Goal: Answer question/provide support

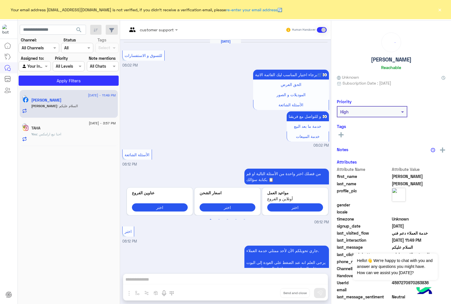
scroll to position [623, 0]
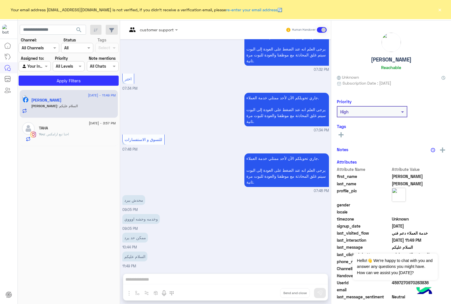
click at [440, 8] on button "×" at bounding box center [440, 10] width 6 height 6
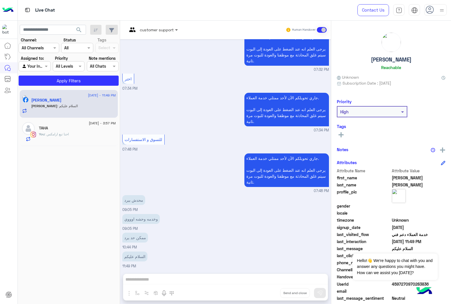
click at [176, 30] on span at bounding box center [177, 30] width 7 height 6
click at [172, 31] on div at bounding box center [152, 29] width 56 height 6
click at [439, 10] on img at bounding box center [441, 10] width 7 height 7
click at [298, 18] on div "Live Chat" at bounding box center [162, 10] width 289 height 20
click at [444, 8] on img at bounding box center [442, 10] width 6 height 6
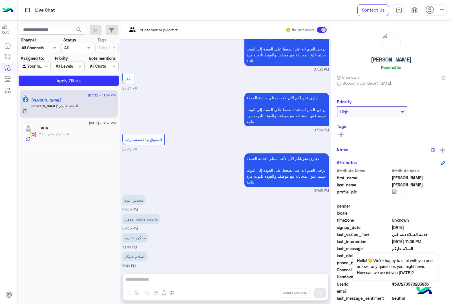
click at [177, 30] on span at bounding box center [177, 30] width 7 height 6
click at [176, 33] on div "customer support" at bounding box center [152, 30] width 56 height 10
click at [177, 29] on span at bounding box center [177, 30] width 7 height 6
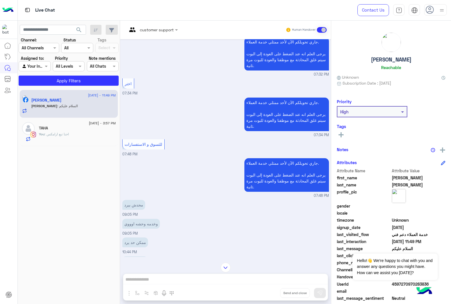
scroll to position [623, 0]
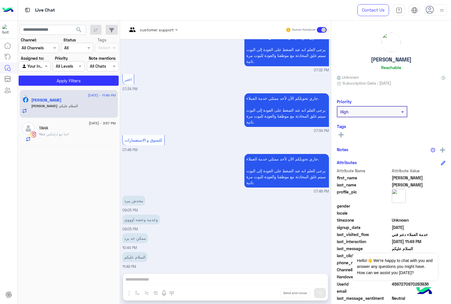
click at [161, 279] on div "customer support Human Handover [DATE] للتسوق و الاستفسارات 06:02 PM برجاء اختي…" at bounding box center [225, 164] width 211 height 286
click at [198, 279] on div "customer support Human Handover [DATE] للتسوق و الاستفسارات 06:02 PM برجاء اختي…" at bounding box center [225, 164] width 211 height 286
click at [322, 27] on span at bounding box center [322, 30] width 10 height 6
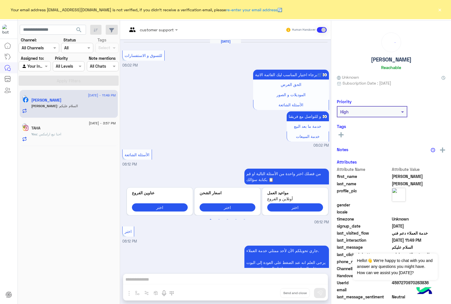
scroll to position [623, 0]
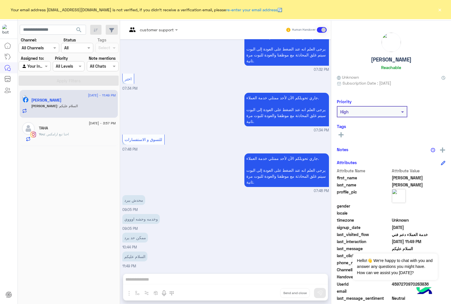
click at [440, 10] on button "×" at bounding box center [440, 10] width 6 height 6
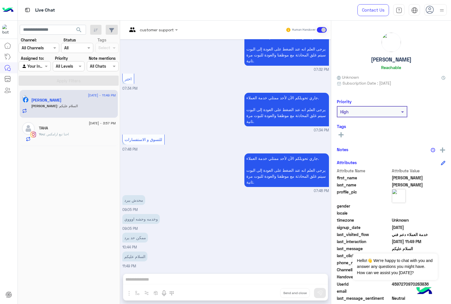
click at [431, 9] on use at bounding box center [430, 10] width 8 height 8
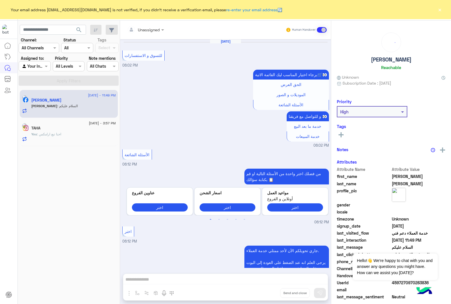
scroll to position [623, 0]
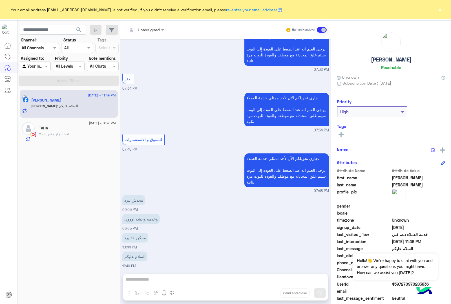
click at [439, 9] on button "×" at bounding box center [440, 10] width 6 height 6
